Goal: Task Accomplishment & Management: Use online tool/utility

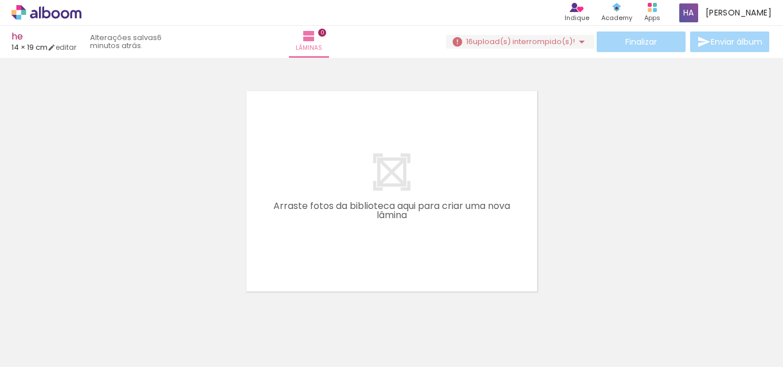
scroll to position [0, 1458]
click at [515, 41] on span "upload(s) interrompido(s)!" at bounding box center [524, 41] width 102 height 11
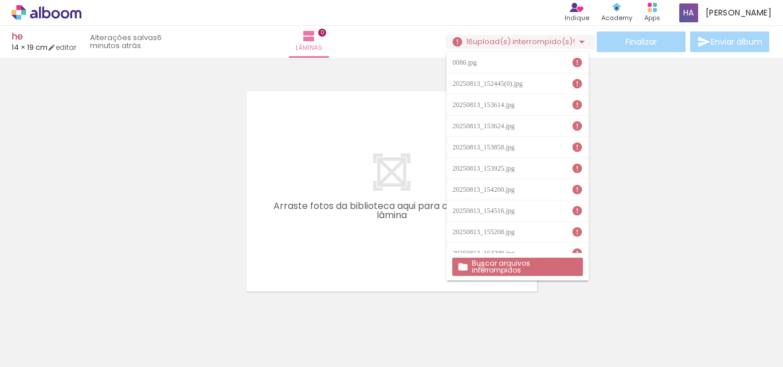
click at [0, 0] on slot "Buscar arquivos interrompidos" at bounding box center [0, 0] width 0 height 0
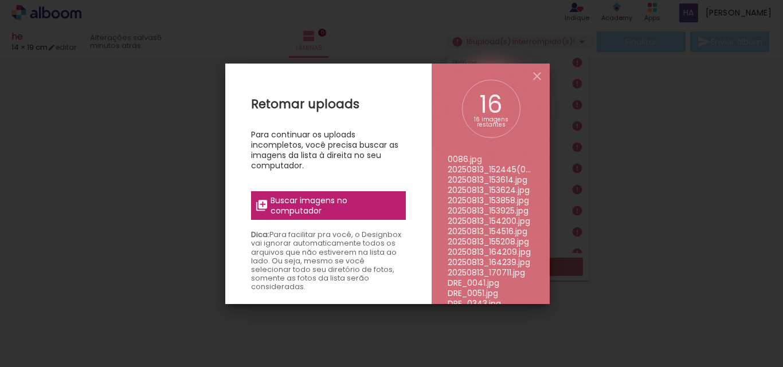
click at [328, 207] on span "Buscar imagens no computador" at bounding box center [335, 205] width 128 height 21
click at [0, 0] on input "file" at bounding box center [0, 0] width 0 height 0
click at [539, 75] on iron-icon at bounding box center [537, 76] width 14 height 14
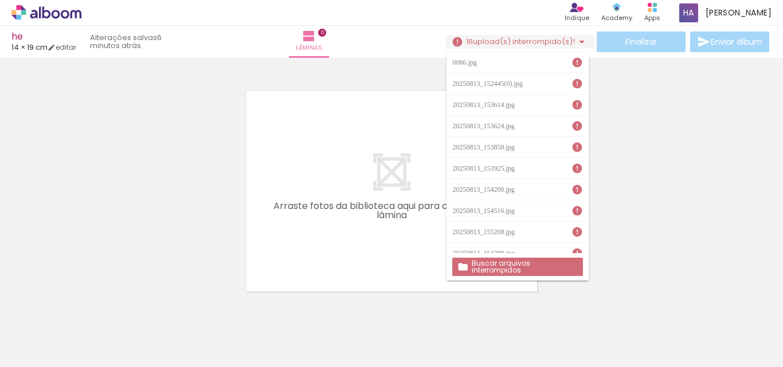
click at [324, 75] on div at bounding box center [391, 177] width 783 height 230
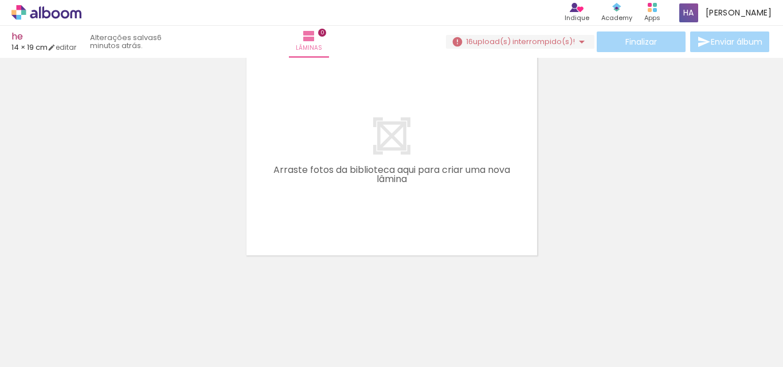
scroll to position [0, 0]
click at [93, 306] on iron-icon at bounding box center [90, 306] width 12 height 12
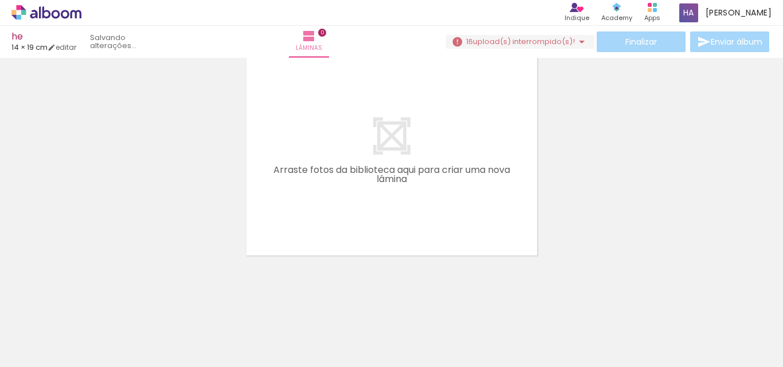
click at [93, 306] on iron-icon at bounding box center [90, 306] width 12 height 12
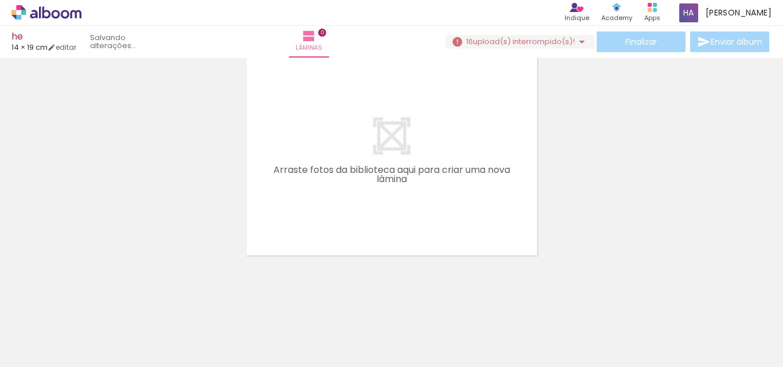
click at [93, 306] on iron-icon at bounding box center [90, 306] width 12 height 12
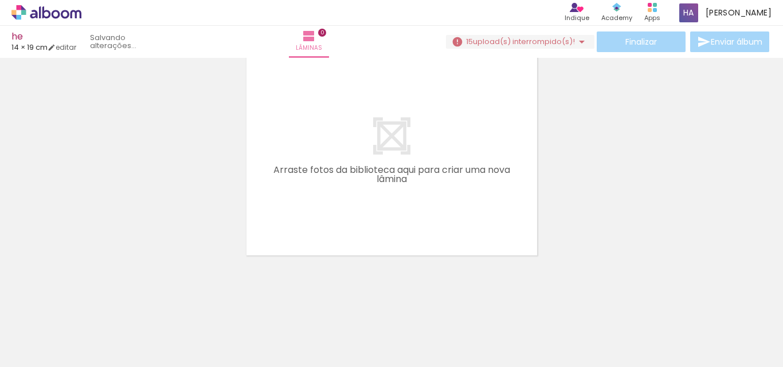
click at [93, 306] on iron-icon at bounding box center [90, 306] width 12 height 12
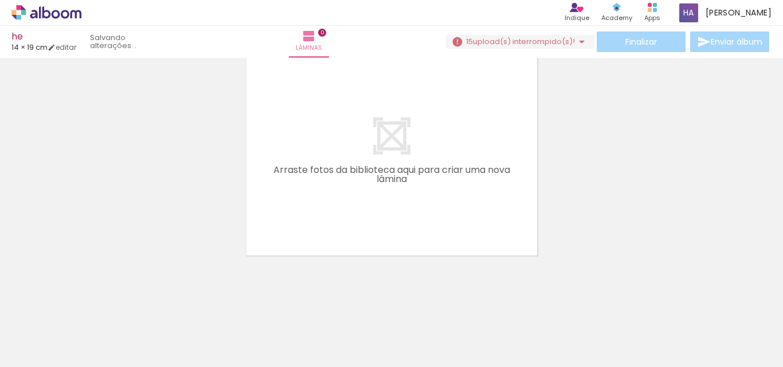
click at [93, 306] on iron-icon at bounding box center [90, 306] width 12 height 12
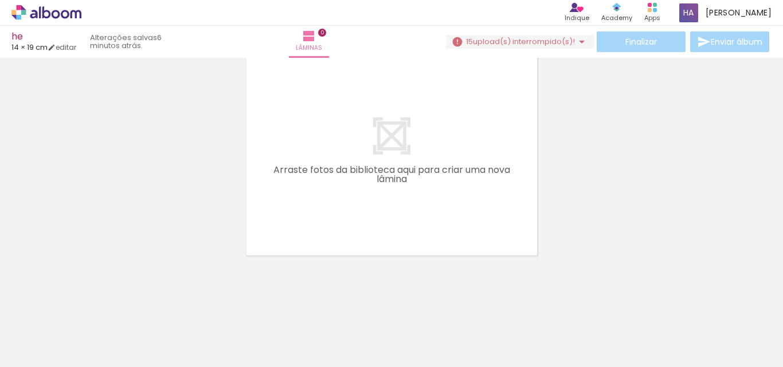
click at [93, 306] on iron-icon at bounding box center [90, 306] width 12 height 12
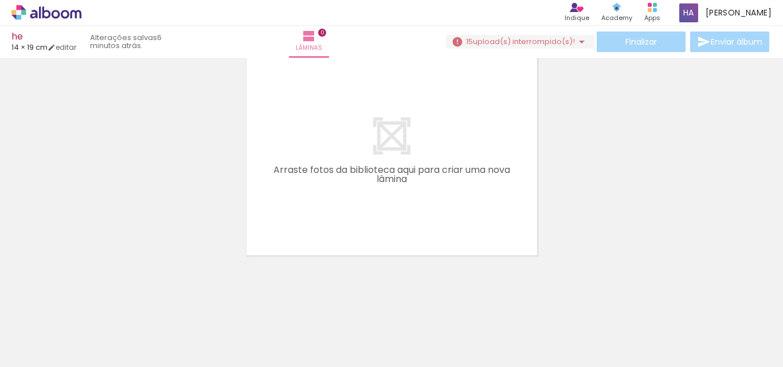
click at [93, 306] on iron-icon at bounding box center [90, 306] width 12 height 12
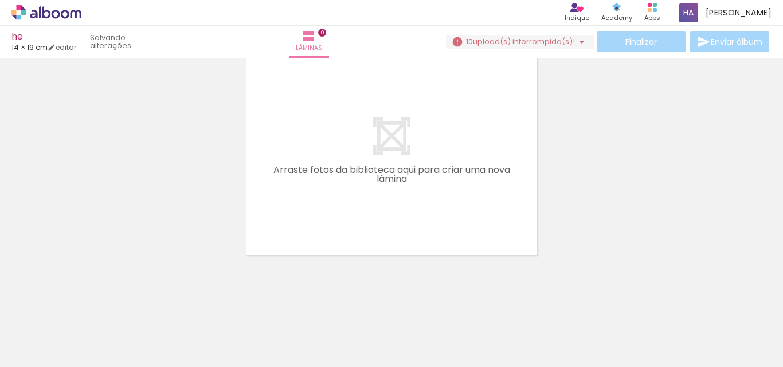
click at [93, 306] on iron-icon at bounding box center [90, 306] width 12 height 12
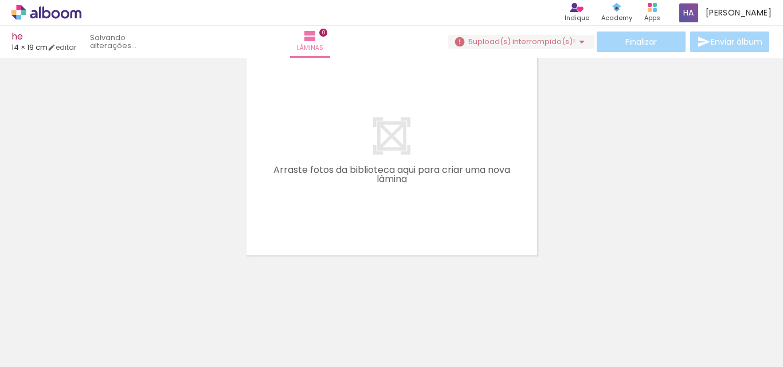
click at [93, 306] on iron-icon at bounding box center [90, 306] width 12 height 12
click at [0, 0] on div "Adicionar Fotos Solte suas fotos aqui..." at bounding box center [0, 0] width 0 height 0
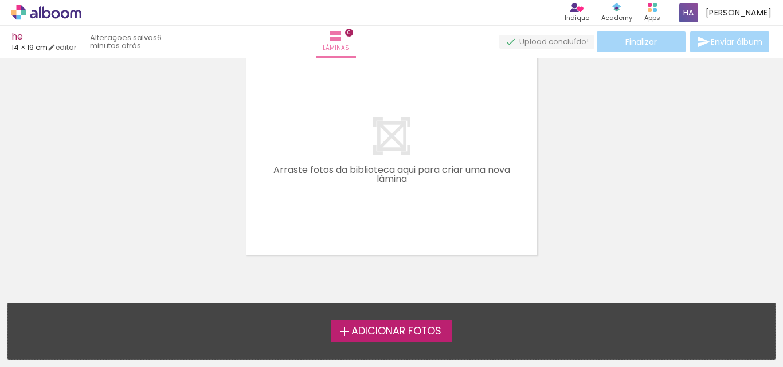
click at [93, 306] on div "Adicionar Fotos Solte suas fotos aqui..." at bounding box center [391, 332] width 767 height 56
